Goal: Task Accomplishment & Management: Manage account settings

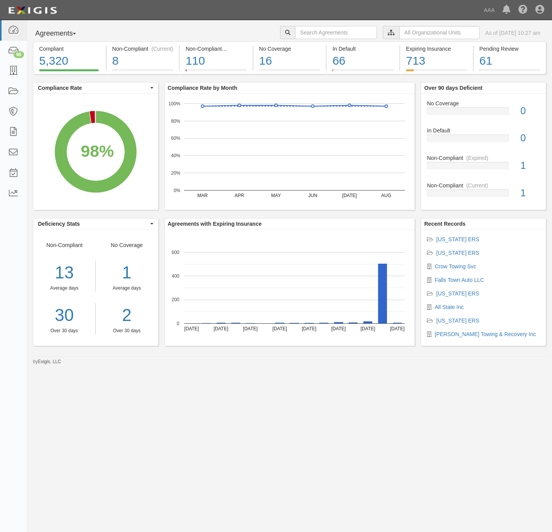
click at [307, 452] on div "Agreements Parties Agreements Coverages AAA East Central Automotive Services Em…" at bounding box center [276, 259] width 552 height 479
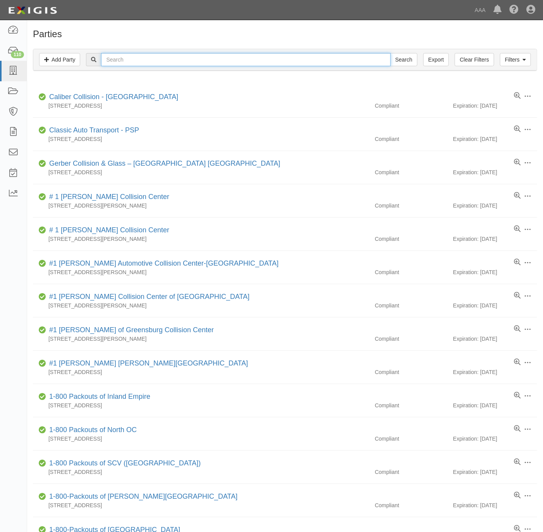
click at [204, 61] on input "text" at bounding box center [245, 59] width 289 height 13
paste input "Plaza Towing"
type input "Plaza Towing"
click at [405, 62] on input "Search" at bounding box center [403, 59] width 27 height 13
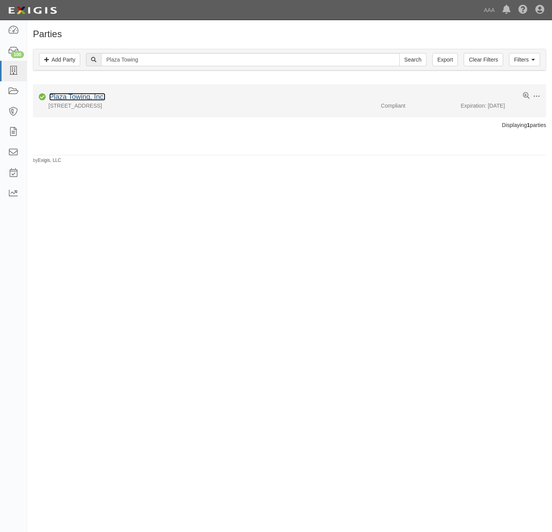
click at [84, 94] on link "Plaza Towing, Inc." at bounding box center [77, 97] width 56 height 8
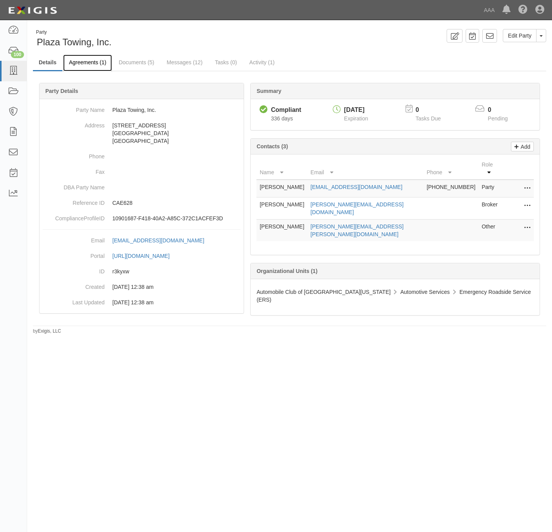
click at [86, 64] on link "Agreements (1)" at bounding box center [87, 63] width 49 height 17
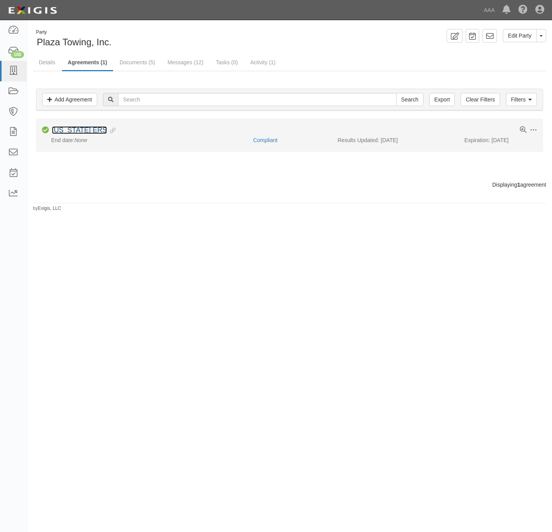
click at [75, 128] on link "[US_STATE] ERS" at bounding box center [79, 130] width 55 height 8
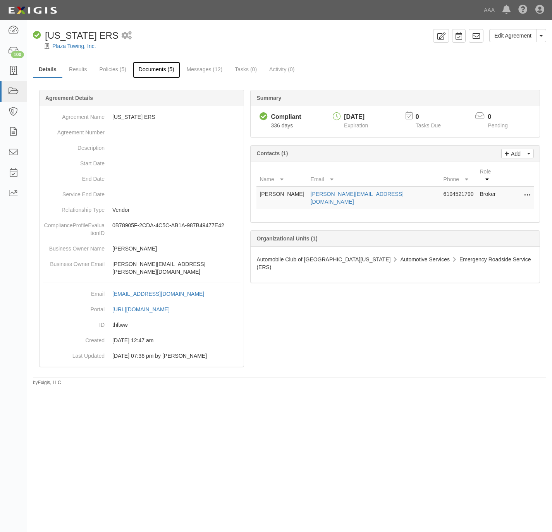
click at [144, 67] on link "Documents (5)" at bounding box center [156, 70] width 47 height 17
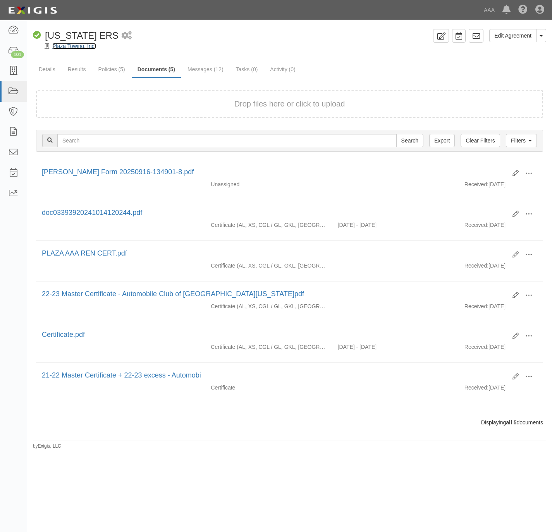
click at [76, 46] on link "Plaza Towing, Inc." at bounding box center [74, 46] width 44 height 6
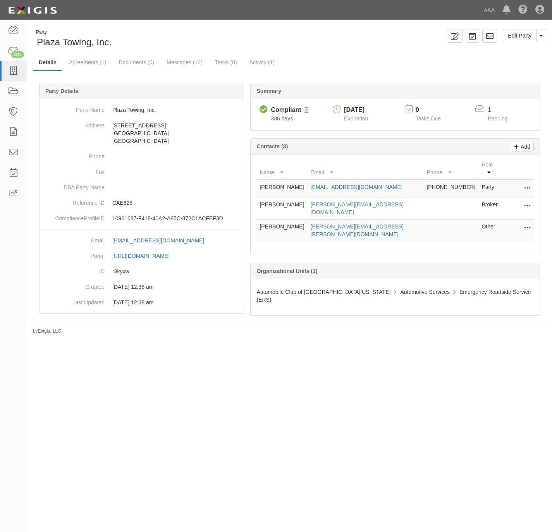
click at [524, 223] on icon at bounding box center [527, 228] width 6 height 10
click at [488, 220] on link "Edit" at bounding box center [499, 226] width 61 height 14
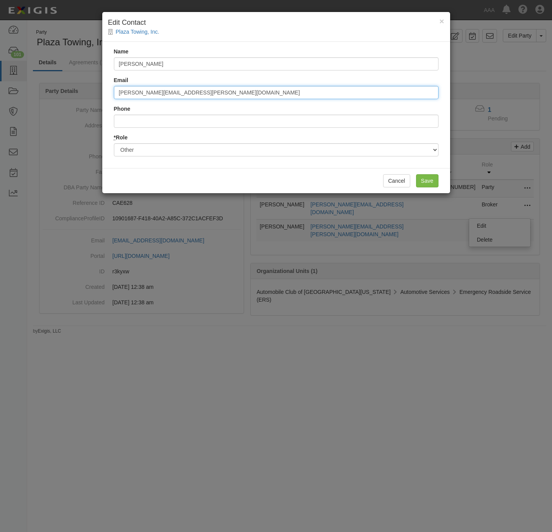
click at [128, 97] on input "Gomez.Victor@aaa-calif.com" at bounding box center [276, 92] width 325 height 13
click at [124, 93] on input "Gomez.Victor@aaa-calif.com" at bounding box center [276, 92] width 325 height 13
drag, startPoint x: 172, startPoint y: 91, endPoint x: 156, endPoint y: 93, distance: 16.0
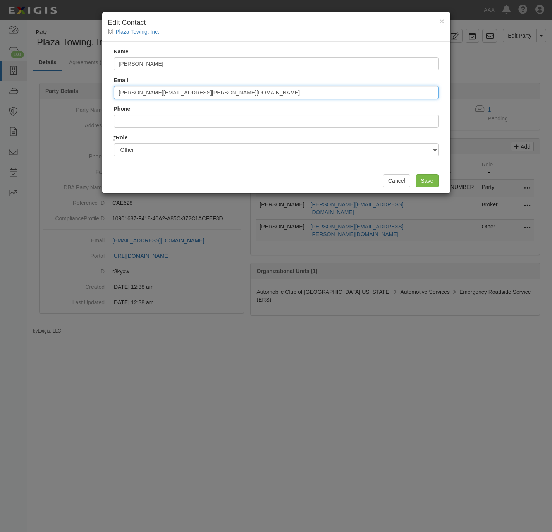
click at [156, 93] on input "saltos.victor@aaa-calif.com" at bounding box center [276, 92] width 325 height 13
click at [202, 88] on input "saltos.victor@ace.aaa.com" at bounding box center [276, 92] width 325 height 13
type input "saltos.victor@ace.aaa.com"
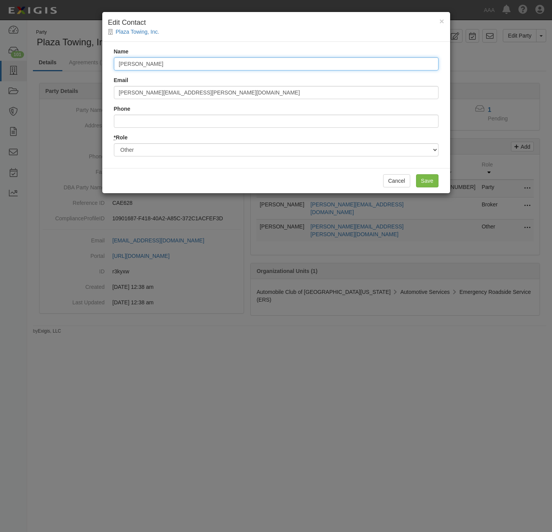
click at [145, 63] on input "Victor Gomez" at bounding box center [276, 63] width 325 height 13
type input "Victor Saltos"
click at [420, 178] on input "Save" at bounding box center [427, 180] width 22 height 13
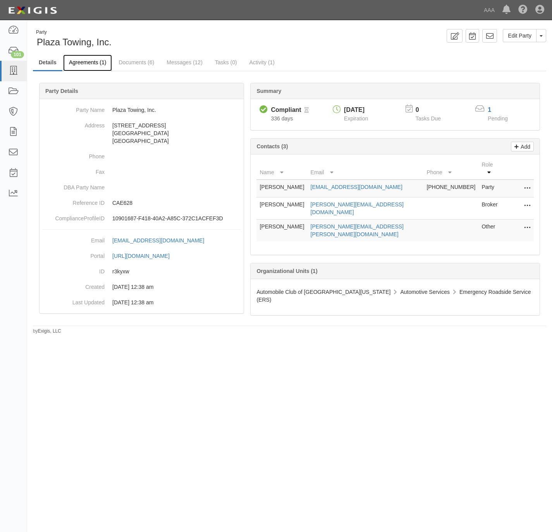
click at [89, 60] on link "Agreements (1)" at bounding box center [87, 63] width 49 height 17
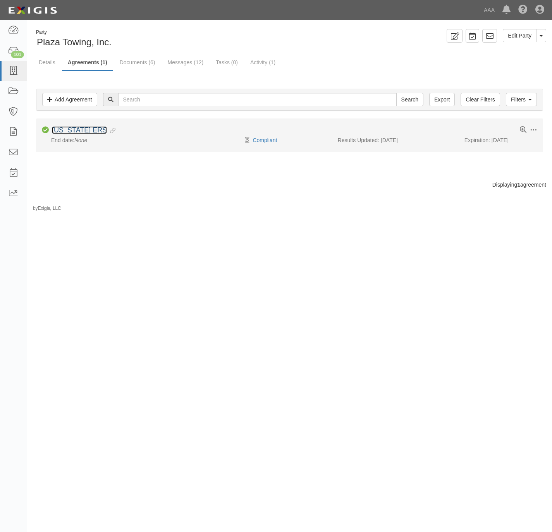
click at [78, 130] on link "[US_STATE] ERS" at bounding box center [79, 130] width 55 height 8
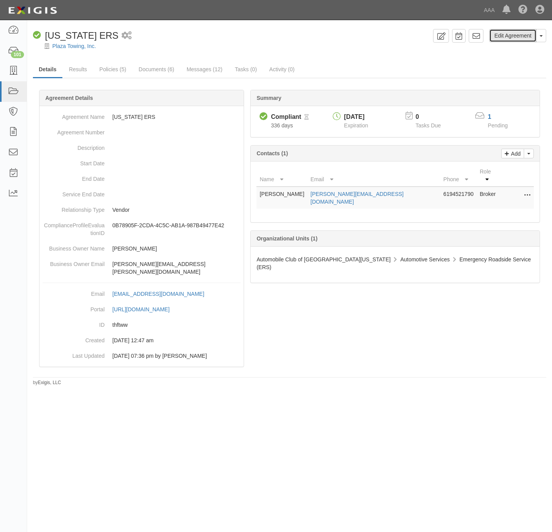
click at [505, 36] on link "Edit Agreement" at bounding box center [512, 35] width 47 height 13
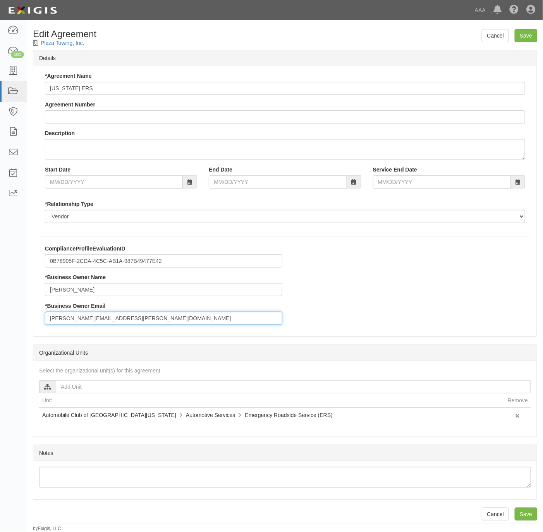
click at [89, 319] on input "Gomez.Victor@aaa-calif.com" at bounding box center [163, 318] width 237 height 13
paste input "saltos.victor@ace.aaa"
type input "saltos.victor@ace.aaa.com"
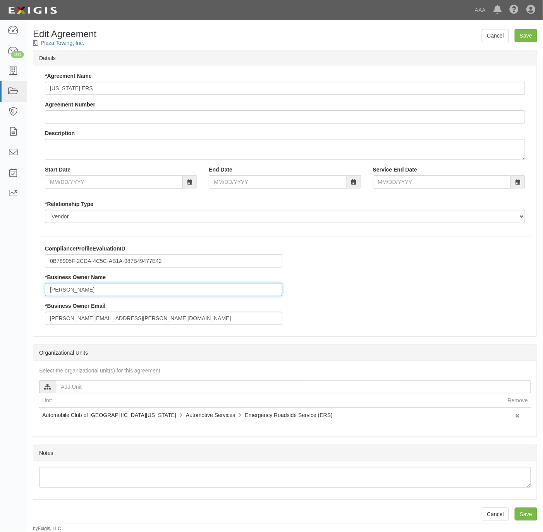
click at [72, 289] on input "Victor Gomez" at bounding box center [163, 289] width 237 height 13
type input "Victor Saltos"
click at [527, 32] on input "Save" at bounding box center [526, 35] width 22 height 13
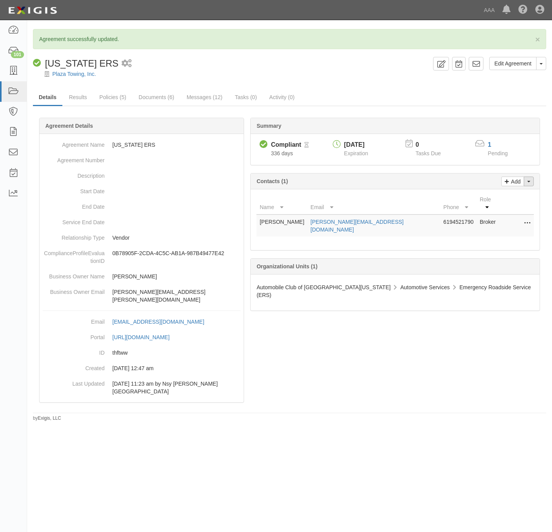
click at [528, 182] on span "button" at bounding box center [528, 182] width 3 height 2
click at [485, 196] on link "Change contacts" at bounding box center [502, 195] width 61 height 10
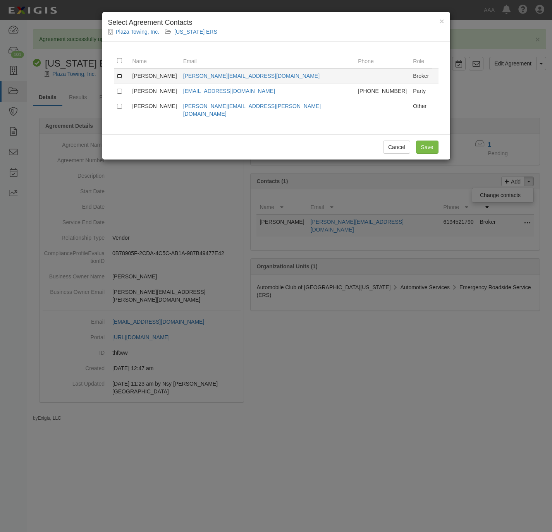
drag, startPoint x: 118, startPoint y: 76, endPoint x: 129, endPoint y: 79, distance: 11.8
click at [119, 76] on input "checkbox" at bounding box center [119, 76] width 5 height 5
checkbox input "true"
click at [429, 142] on input "Save" at bounding box center [427, 147] width 22 height 13
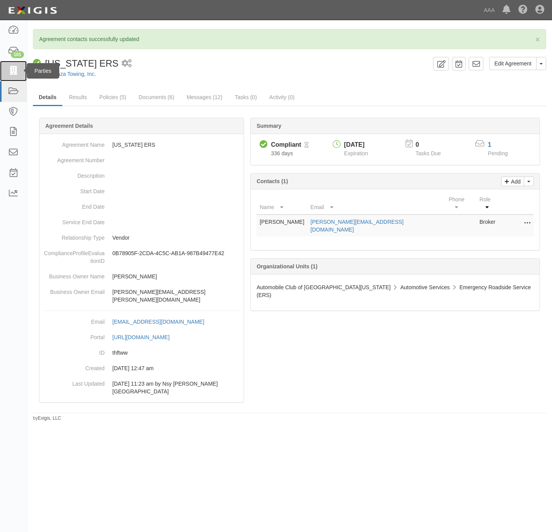
click at [11, 71] on icon at bounding box center [13, 71] width 11 height 9
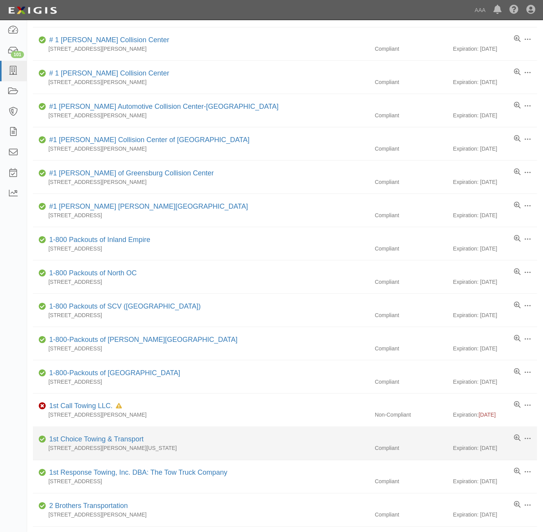
scroll to position [174, 0]
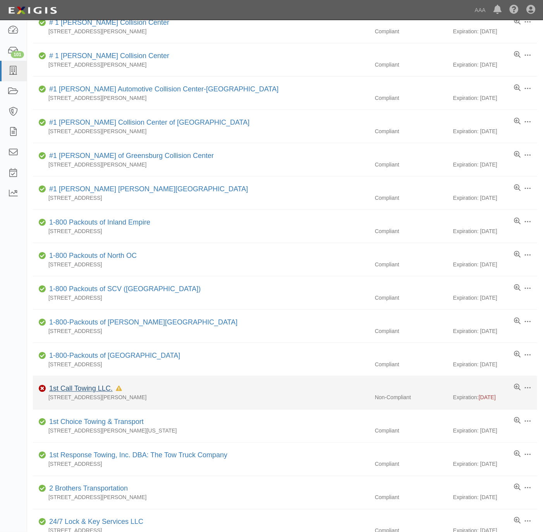
drag, startPoint x: 135, startPoint y: 396, endPoint x: 72, endPoint y: 388, distance: 63.3
click at [72, 388] on div "Non-Compliant 1st Call Towing LLC. In Default since [DATE]" at bounding box center [288, 389] width 498 height 10
click at [60, 390] on link "1st Call Towing LLC." at bounding box center [81, 389] width 64 height 8
